Goal: Navigation & Orientation: Find specific page/section

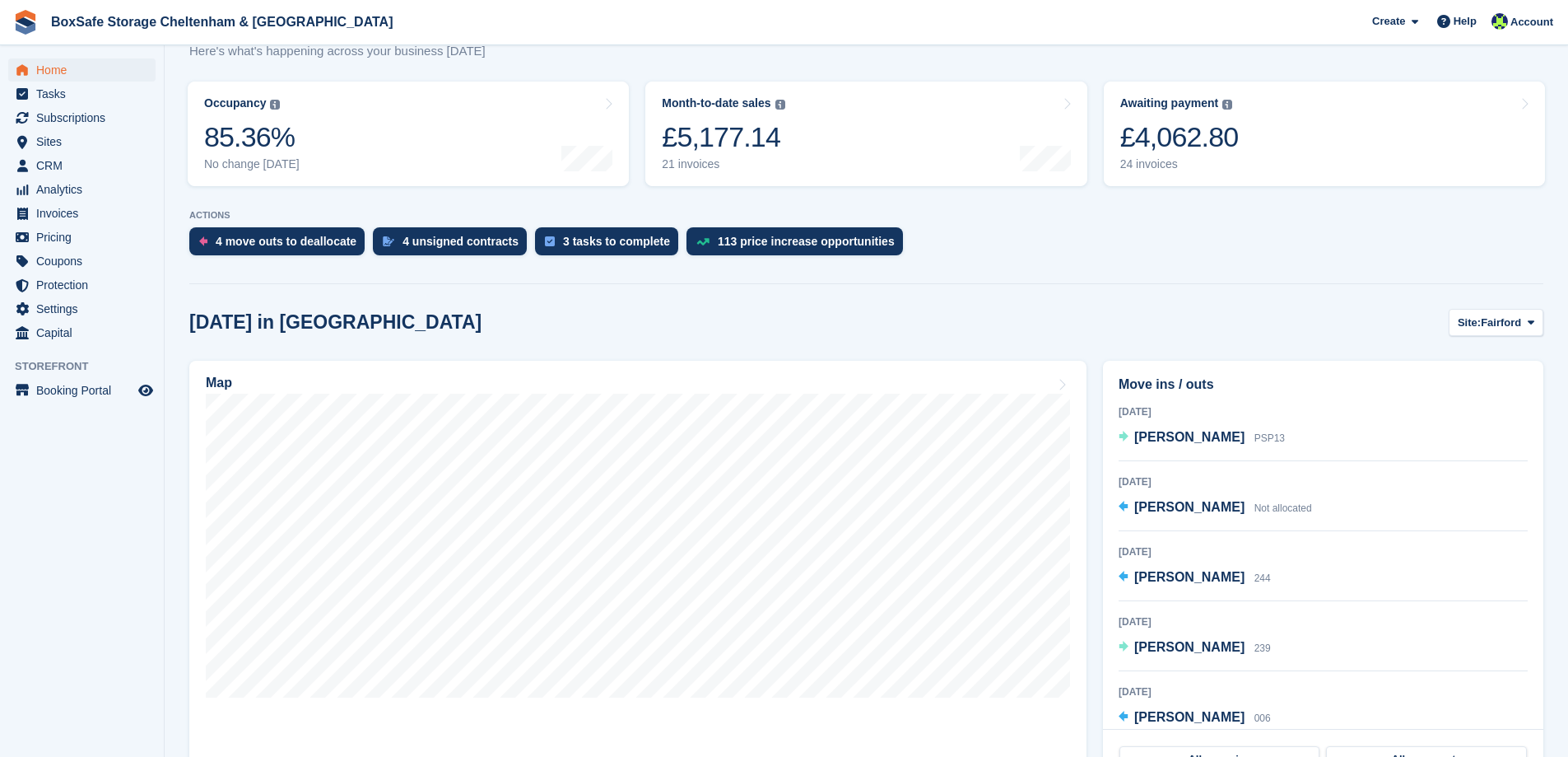
scroll to position [412, 0]
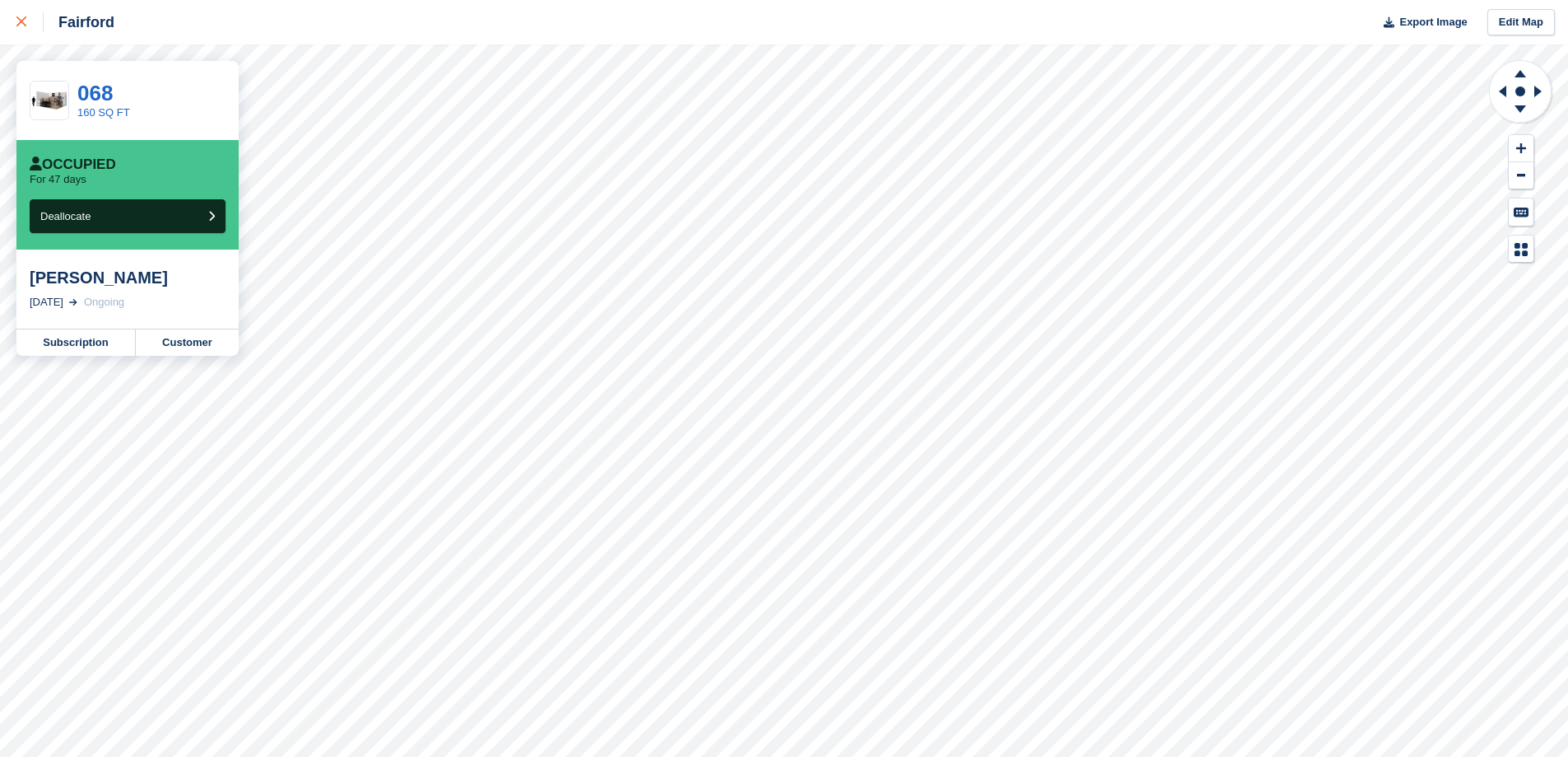
click at [30, 35] on link at bounding box center [21, 22] width 44 height 45
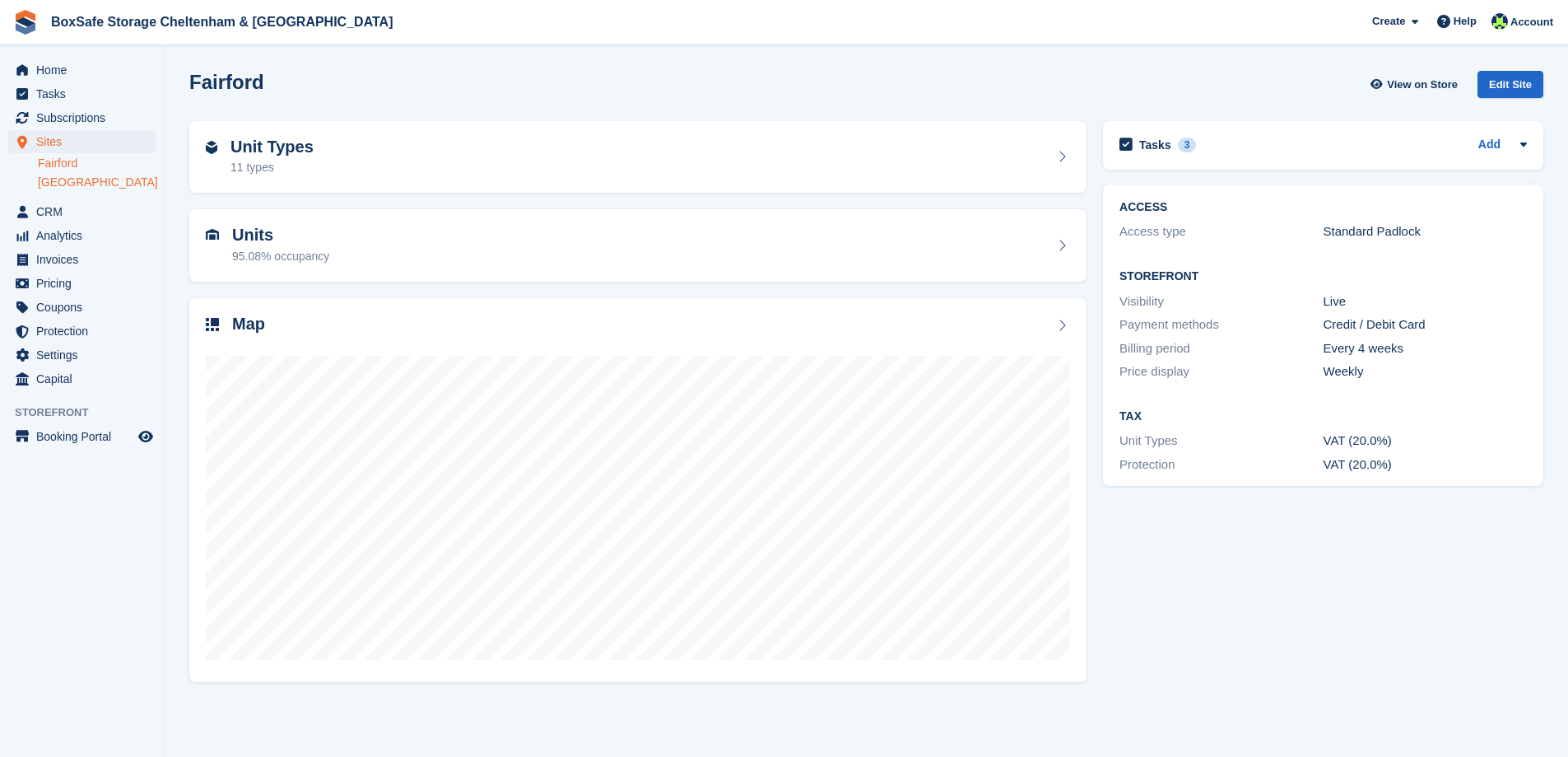
click at [58, 176] on link "[GEOGRAPHIC_DATA]" at bounding box center [96, 183] width 118 height 16
